Goal: Task Accomplishment & Management: Complete application form

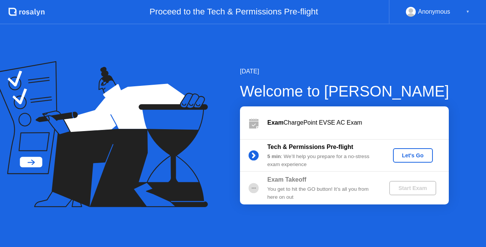
click at [404, 155] on div "Let's Go" at bounding box center [413, 155] width 34 height 6
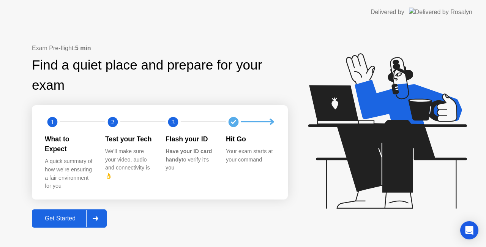
click at [68, 215] on div "Get Started" at bounding box center [60, 218] width 52 height 7
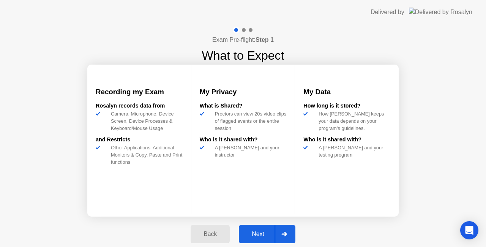
click at [256, 231] on div "Next" at bounding box center [258, 234] width 34 height 7
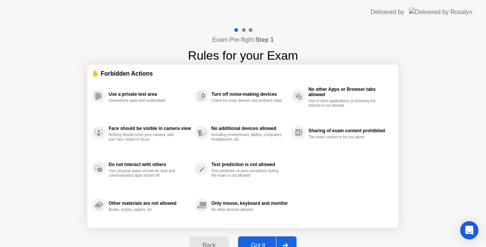
click at [262, 238] on button "Got it" at bounding box center [267, 245] width 59 height 18
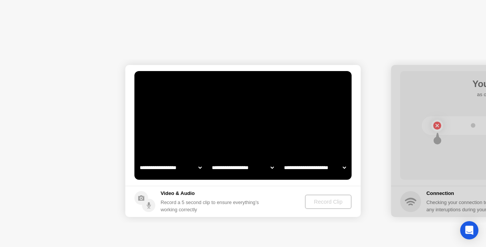
select select "**********"
select select "*******"
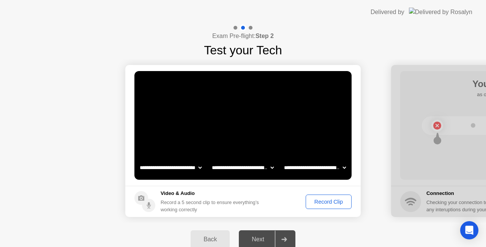
click at [317, 199] on div "Record Clip" at bounding box center [329, 202] width 41 height 6
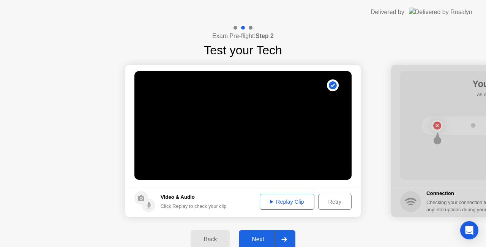
click at [293, 204] on div "Replay Clip" at bounding box center [287, 202] width 49 height 6
click at [255, 241] on div "Next" at bounding box center [258, 239] width 34 height 7
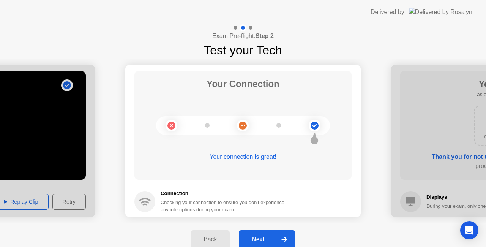
click at [282, 247] on html "**********" at bounding box center [243, 123] width 486 height 247
click at [264, 239] on div "Next" at bounding box center [258, 239] width 34 height 7
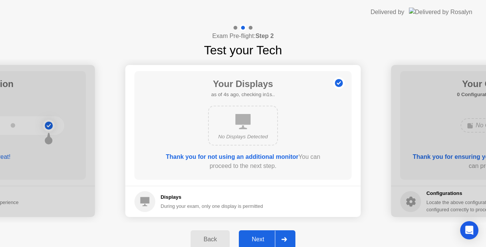
click at [256, 238] on div "Next" at bounding box center [258, 239] width 34 height 7
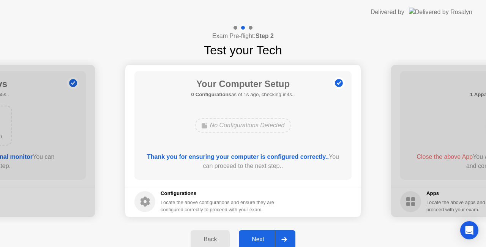
click at [255, 239] on div "Next" at bounding box center [258, 239] width 34 height 7
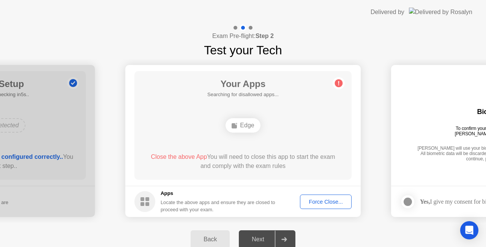
click at [417, 32] on div "Exam Pre-flight: Step 2 Test your Tech" at bounding box center [243, 41] width 486 height 35
click at [214, 239] on div "Back" at bounding box center [210, 239] width 35 height 7
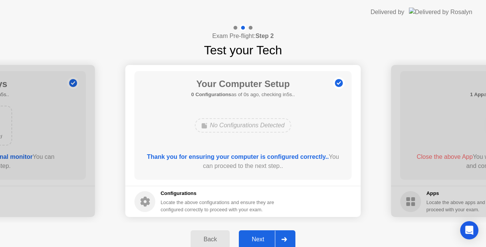
click at [257, 236] on div "Next" at bounding box center [258, 239] width 34 height 7
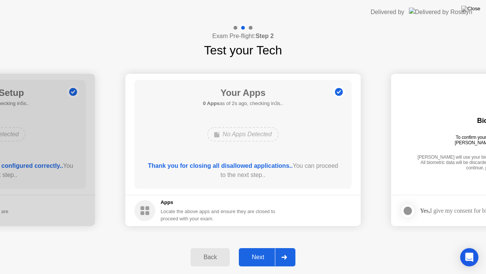
click at [259, 247] on div "Next" at bounding box center [258, 256] width 34 height 7
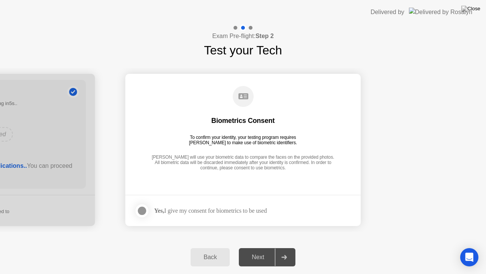
click at [142, 209] on div at bounding box center [142, 210] width 9 height 9
click at [256, 247] on button "Next" at bounding box center [267, 257] width 57 height 18
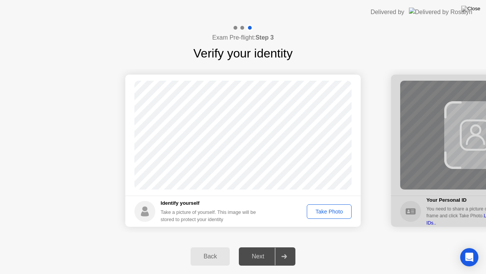
click at [327, 214] on div "Take Photo" at bounding box center [330, 211] width 40 height 6
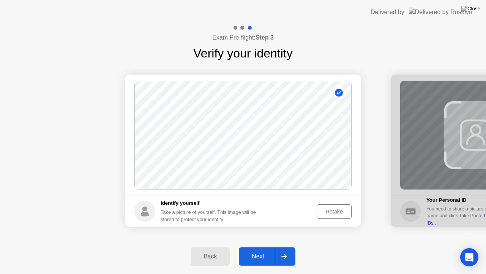
click at [263, 247] on div "Next" at bounding box center [258, 256] width 34 height 7
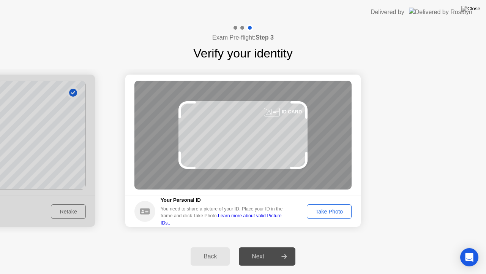
click at [330, 214] on div "Take Photo" at bounding box center [330, 211] width 40 height 6
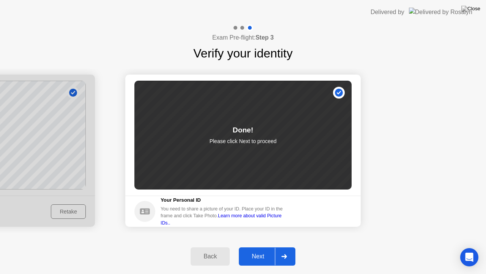
click at [260, 247] on div "Next" at bounding box center [258, 256] width 34 height 7
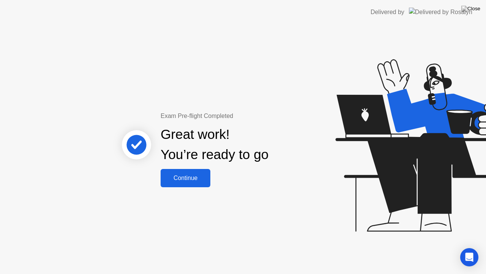
click at [172, 179] on div "Continue" at bounding box center [185, 177] width 45 height 7
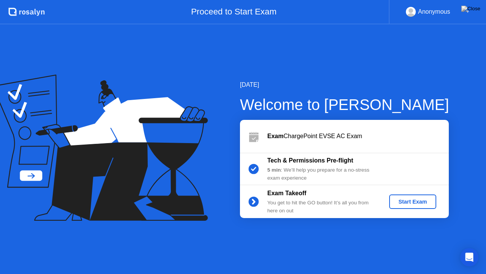
click at [414, 202] on div "Start Exam" at bounding box center [413, 201] width 41 height 6
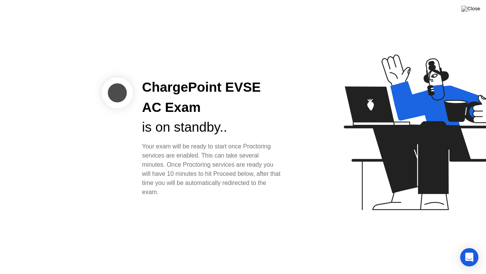
click at [260, 120] on div "is on standby.." at bounding box center [212, 127] width 141 height 20
click at [308, 123] on div at bounding box center [386, 136] width 196 height 197
click at [309, 123] on div at bounding box center [386, 136] width 196 height 197
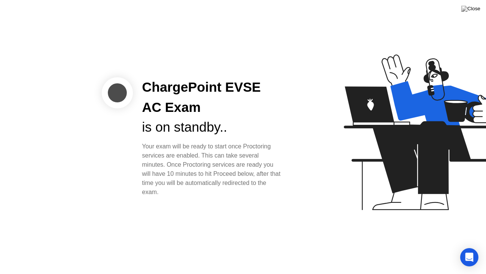
click at [307, 122] on div at bounding box center [386, 136] width 196 height 197
click at [468, 247] on icon "Open Intercom Messenger" at bounding box center [469, 257] width 9 height 10
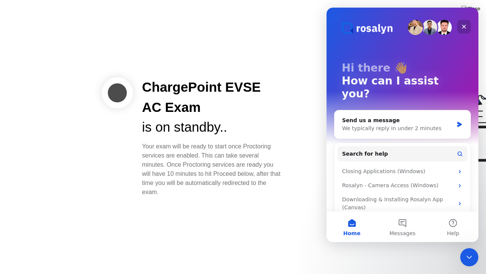
click at [463, 29] on icon "Close" at bounding box center [464, 27] width 6 height 6
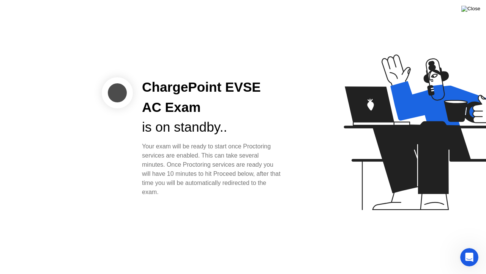
click at [476, 11] on img at bounding box center [471, 9] width 19 height 6
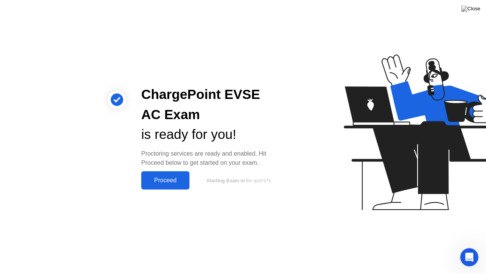
click at [156, 177] on div "Proceed" at bounding box center [166, 180] width 44 height 7
